Goal: Transaction & Acquisition: Book appointment/travel/reservation

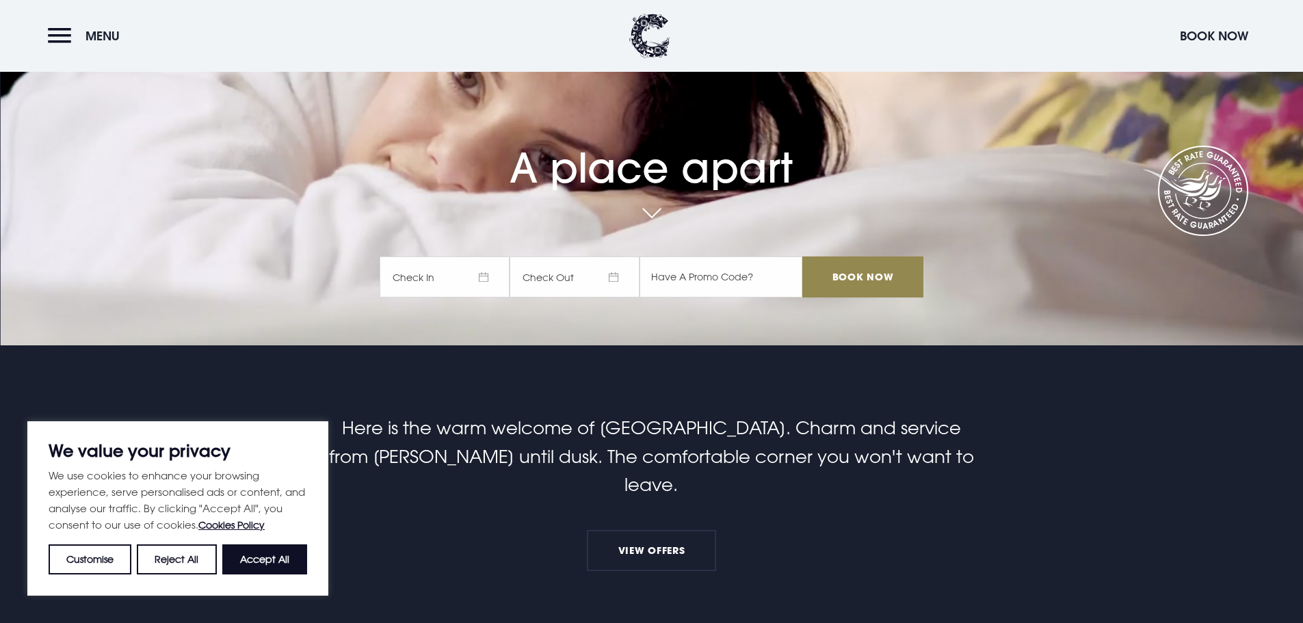
scroll to position [205, 0]
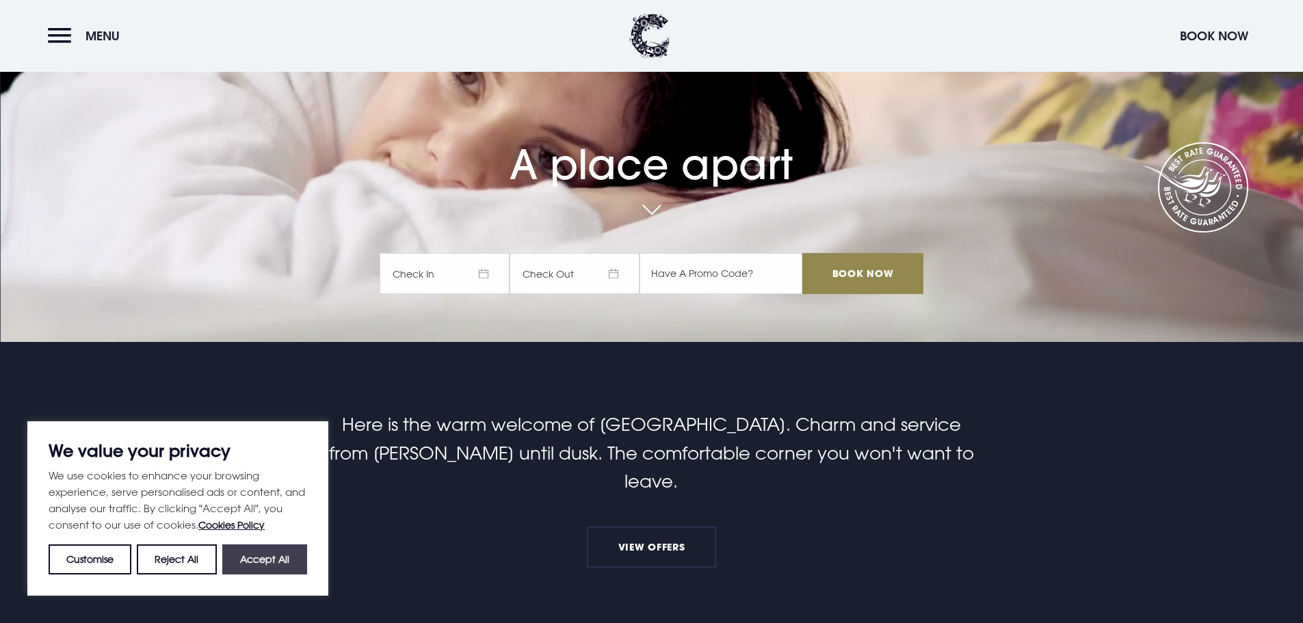
click at [286, 551] on button "Accept All" at bounding box center [264, 560] width 85 height 30
checkbox input "true"
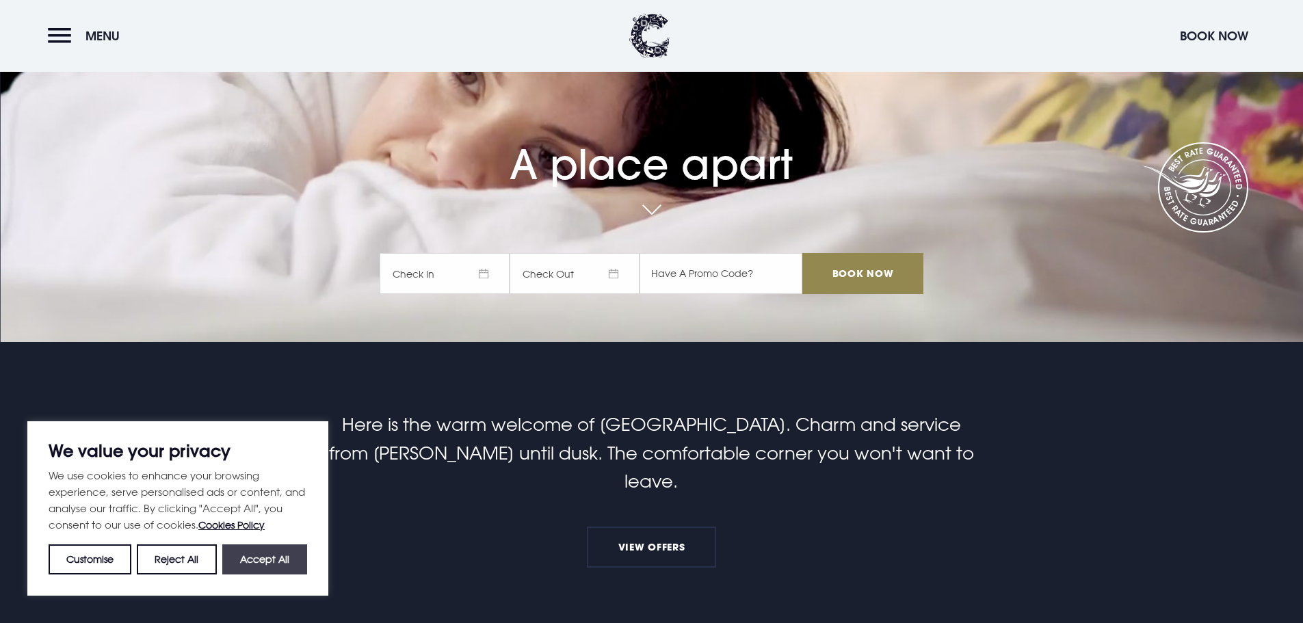
checkbox input "true"
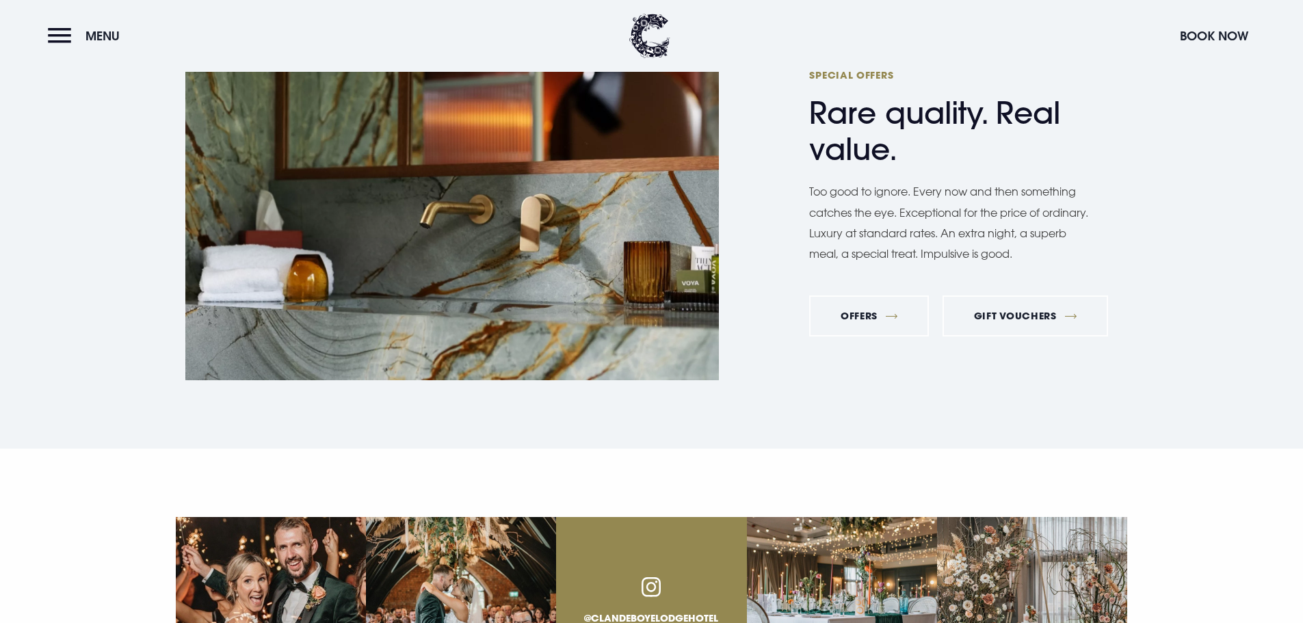
scroll to position [4789, 0]
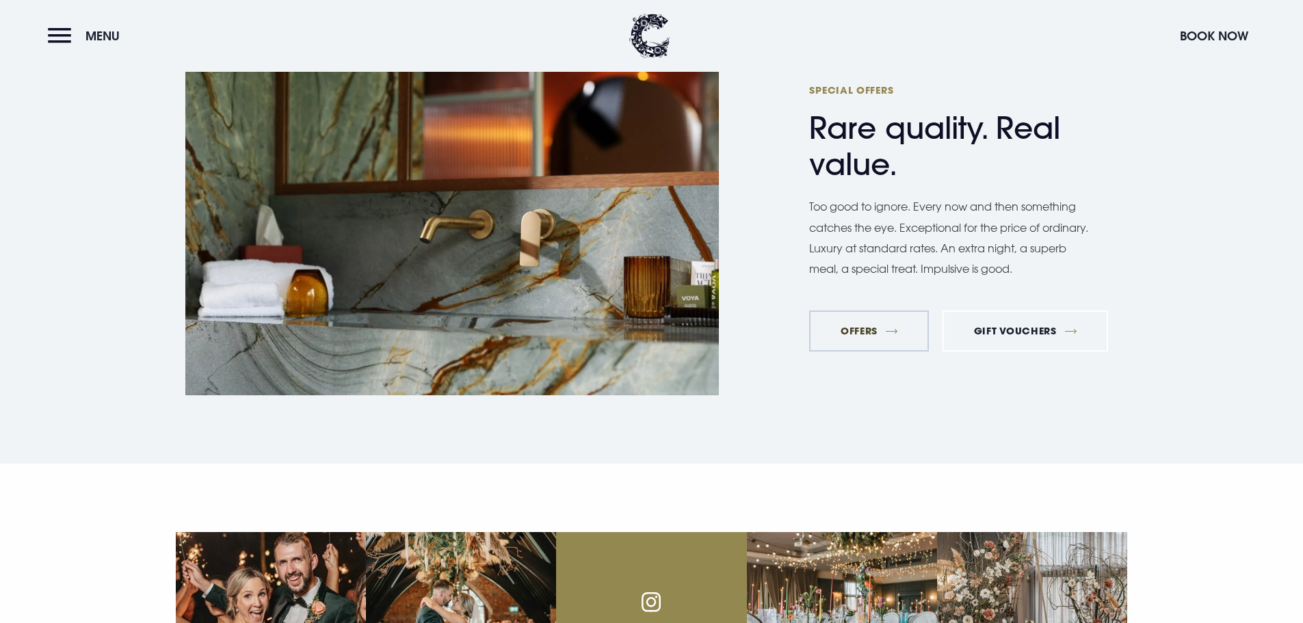
click at [866, 311] on link "Offers" at bounding box center [869, 331] width 120 height 41
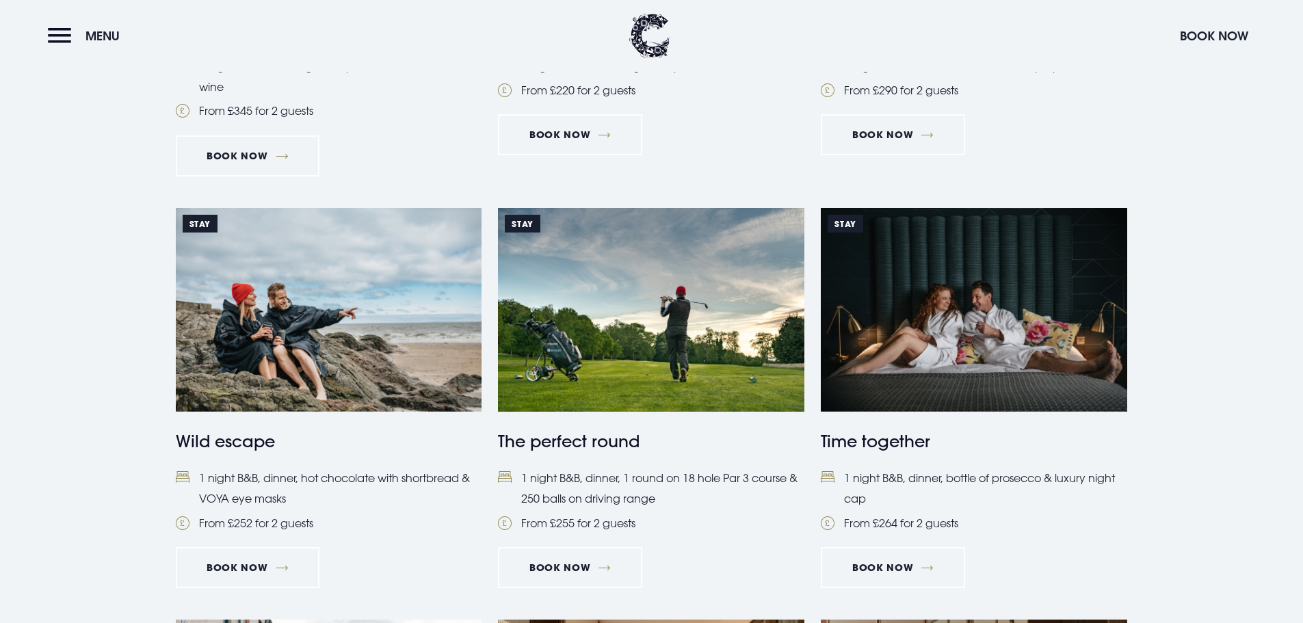
scroll to position [958, 0]
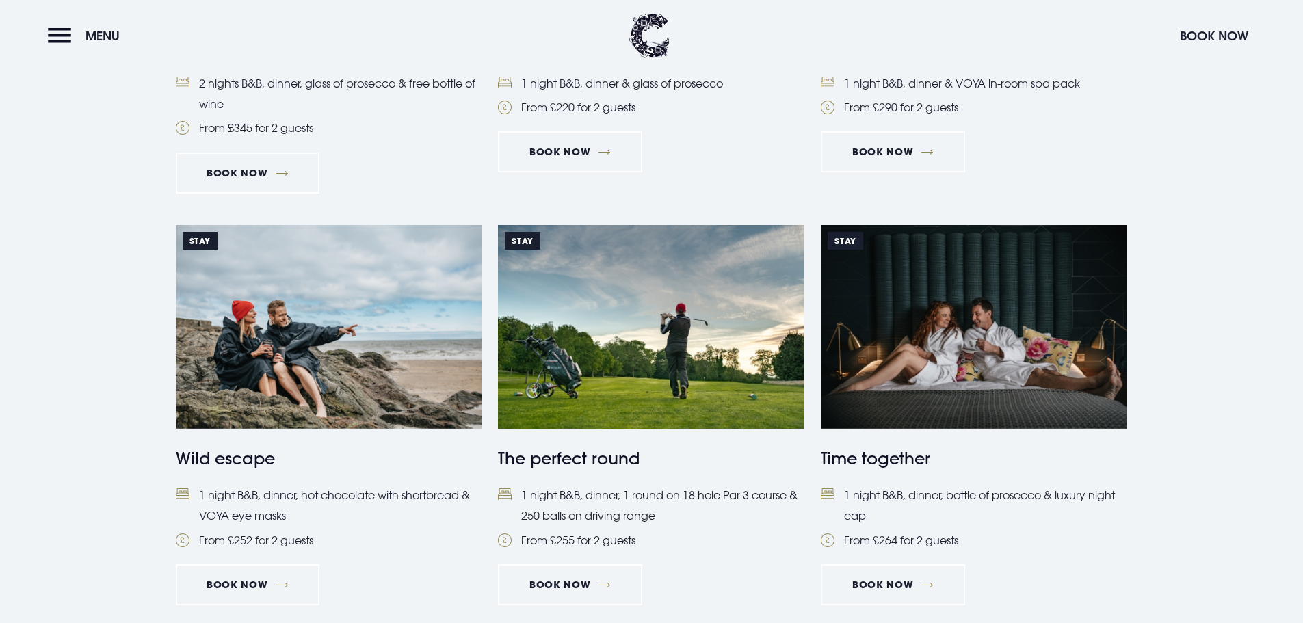
click at [609, 344] on img at bounding box center [651, 327] width 306 height 204
